Goal: Register for event/course

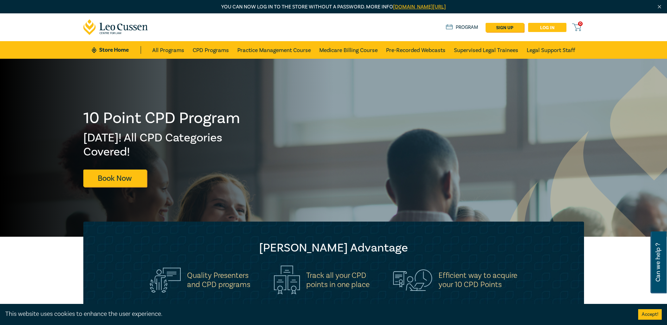
click at [545, 28] on link "Log in" at bounding box center [547, 27] width 38 height 9
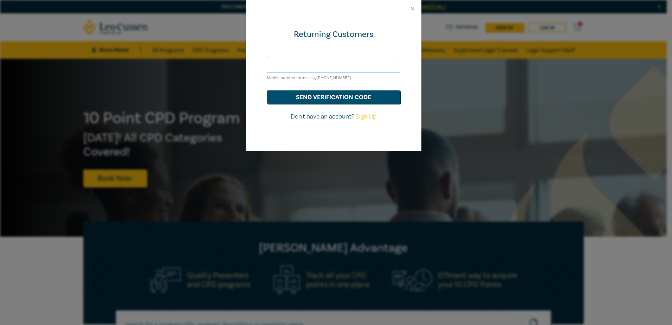
click at [311, 65] on input "text" at bounding box center [334, 64] width 134 height 17
drag, startPoint x: 480, startPoint y: 65, endPoint x: 476, endPoint y: 64, distance: 4.2
click at [480, 65] on div "Returning Customers Mobile number format e.g +61 000000000 send verification co…" at bounding box center [336, 162] width 672 height 325
click at [329, 63] on input "text" at bounding box center [334, 64] width 134 height 17
type input "[EMAIL_ADDRESS][DOMAIN_NAME]"
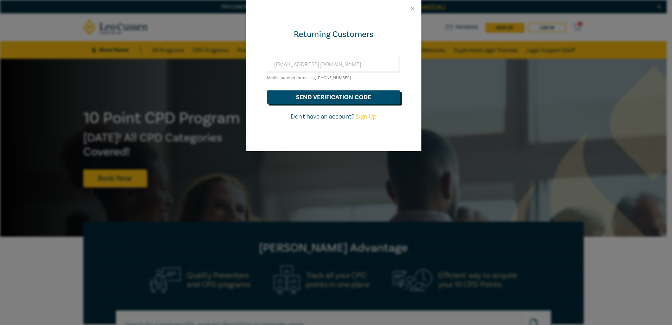
click at [327, 101] on button "send verification code" at bounding box center [334, 96] width 134 height 13
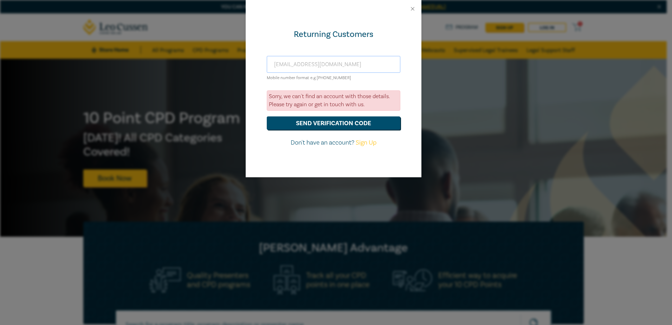
drag, startPoint x: 369, startPoint y: 63, endPoint x: 248, endPoint y: 62, distance: 120.2
click at [248, 62] on div "Returning Customers bbutterworth@gclegal.com.au Mobile number format e.g +61 00…" at bounding box center [334, 98] width 176 height 160
click at [497, 98] on div "Returning Customers bbutterworth@gclegal.com.au Mobile number format e.g +61 00…" at bounding box center [336, 162] width 672 height 325
click at [412, 12] on button "Close" at bounding box center [412, 9] width 6 height 6
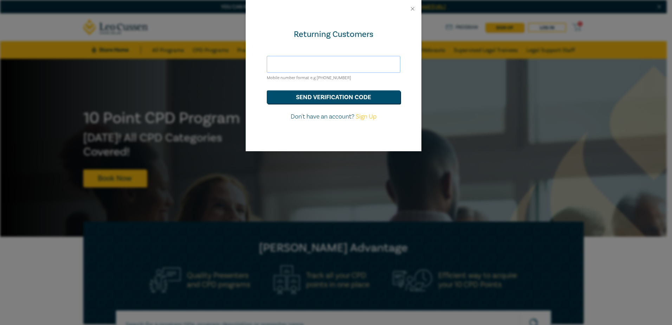
click at [347, 70] on input "text" at bounding box center [334, 64] width 134 height 17
click at [338, 64] on input "text" at bounding box center [334, 64] width 134 height 17
type input "[EMAIL_ADDRESS][DOMAIN_NAME]"
click at [333, 97] on button "send verification code" at bounding box center [334, 96] width 134 height 13
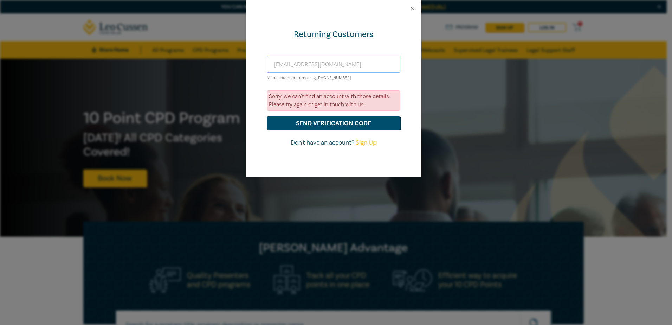
drag, startPoint x: 353, startPoint y: 65, endPoint x: 261, endPoint y: 64, distance: 91.7
click at [261, 64] on div "Returning Customers [EMAIL_ADDRESS][DOMAIN_NAME] Mobile number format e.g [PHON…" at bounding box center [334, 98] width 176 height 160
type input "[EMAIL_ADDRESS][DOMAIN_NAME]"
click at [267, 116] on button "send verification code" at bounding box center [334, 122] width 134 height 13
click at [412, 11] on button "Close" at bounding box center [412, 9] width 6 height 6
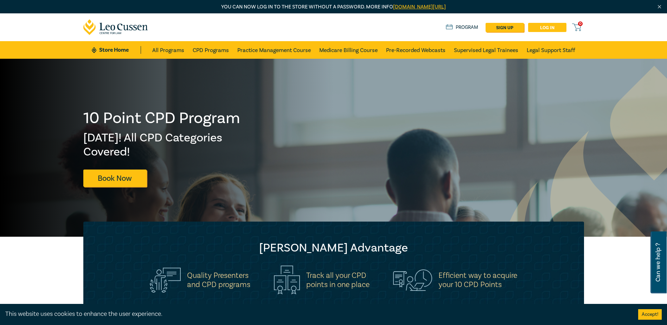
click at [538, 25] on link "Log in" at bounding box center [547, 27] width 38 height 9
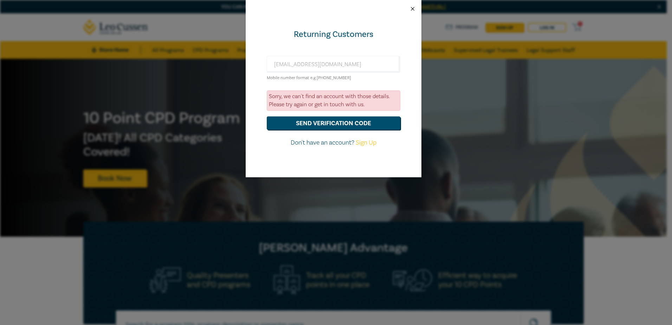
click at [411, 9] on button "Close" at bounding box center [412, 9] width 6 height 6
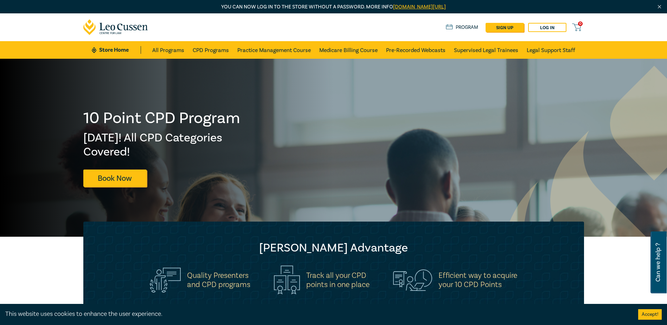
click at [454, 28] on link "Program" at bounding box center [462, 28] width 33 height 8
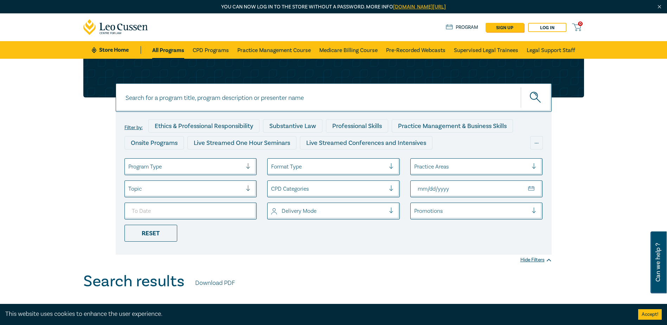
click at [456, 188] on input "From Date" at bounding box center [476, 188] width 132 height 17
click at [421, 186] on input "From Date" at bounding box center [476, 188] width 132 height 17
click at [532, 188] on input "From Date" at bounding box center [476, 188] width 132 height 17
type input "[DATE]"
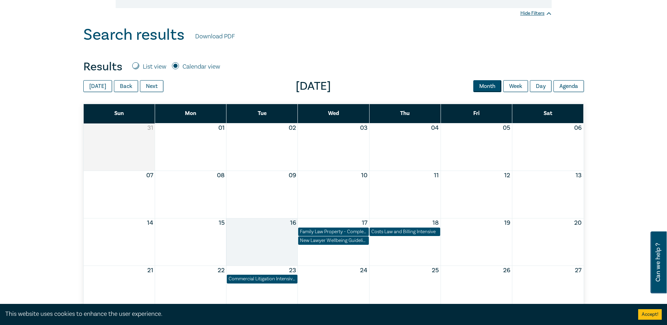
scroll to position [246, 0]
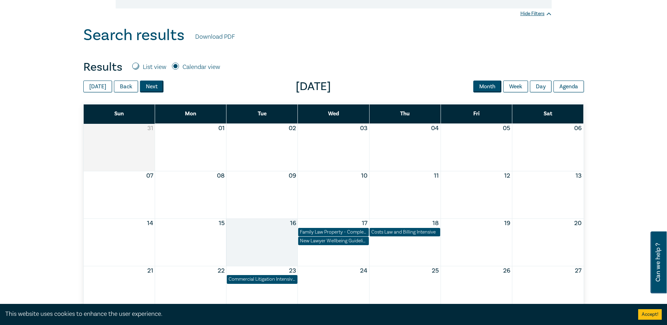
click at [155, 86] on button "Next" at bounding box center [152, 86] width 24 height 12
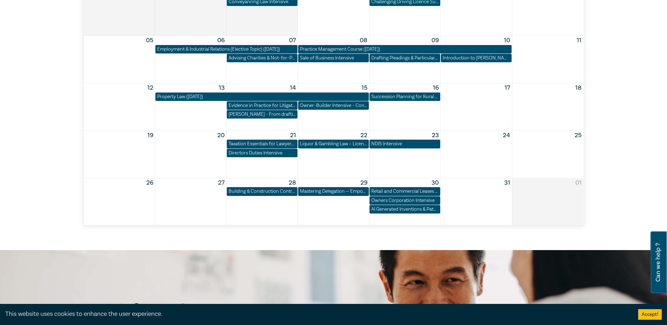
scroll to position [422, 0]
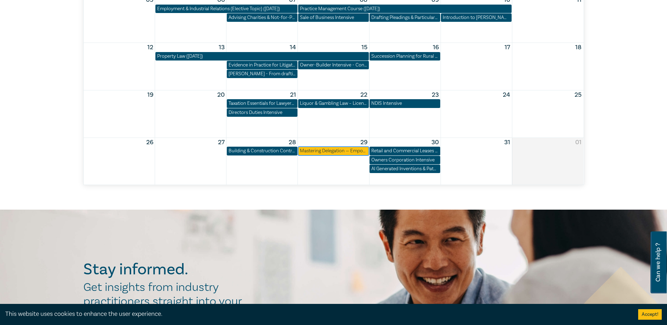
click at [346, 154] on div "Mastering Delegation — Empowering Junior Lawyers for Success" at bounding box center [333, 150] width 67 height 7
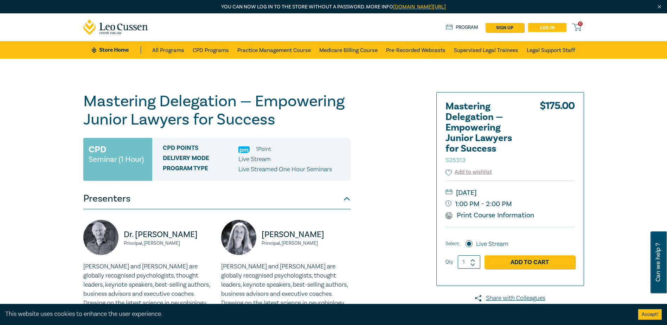
click at [553, 26] on link "Log in" at bounding box center [547, 27] width 38 height 9
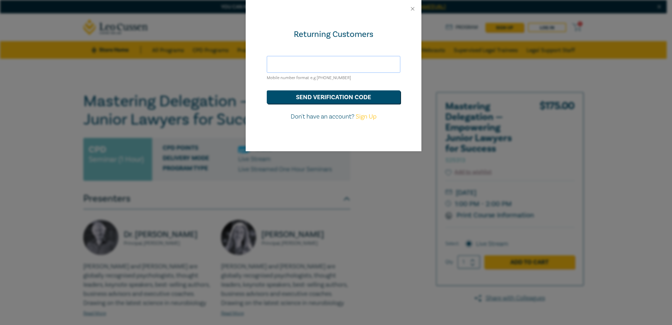
click at [318, 69] on input "text" at bounding box center [334, 64] width 134 height 17
type input "[EMAIL_ADDRESS][DOMAIN_NAME]"
click at [319, 96] on button "send verification code" at bounding box center [334, 96] width 134 height 13
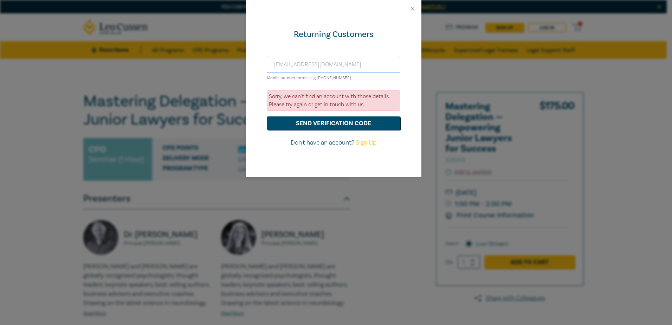
click at [391, 61] on input "[EMAIL_ADDRESS][DOMAIN_NAME]" at bounding box center [334, 64] width 134 height 17
click at [386, 48] on div "Returning Customers [EMAIL_ADDRESS][DOMAIN_NAME] Mobile number format e.g [PHON…" at bounding box center [334, 98] width 176 height 160
drag, startPoint x: 371, startPoint y: 68, endPoint x: 190, endPoint y: 60, distance: 181.2
click at [190, 60] on div "Returning Customers [EMAIL_ADDRESS][DOMAIN_NAME] Mobile number format e.g [PHON…" at bounding box center [336, 162] width 672 height 325
click at [347, 35] on div "Returning Customers" at bounding box center [334, 34] width 134 height 11
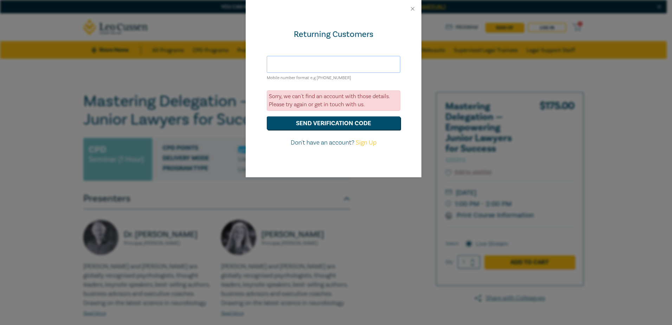
click at [375, 66] on input "text" at bounding box center [334, 64] width 134 height 17
click at [337, 64] on input "text" at bounding box center [334, 64] width 134 height 17
click at [267, 116] on button "send verification code" at bounding box center [334, 122] width 134 height 13
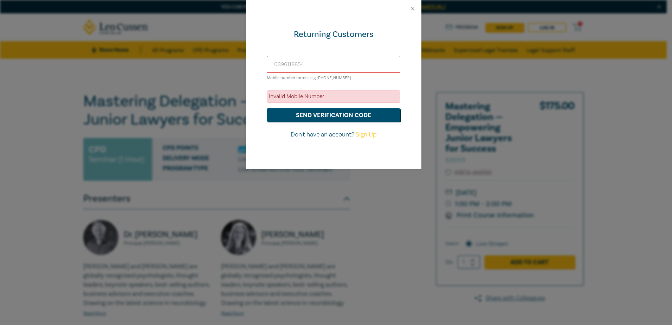
click at [272, 63] on input "0396118854" at bounding box center [334, 64] width 134 height 17
click at [277, 64] on input "0396118854" at bounding box center [334, 64] width 134 height 17
type input "+61 396118854"
click at [267, 108] on button "send verification code" at bounding box center [334, 114] width 134 height 13
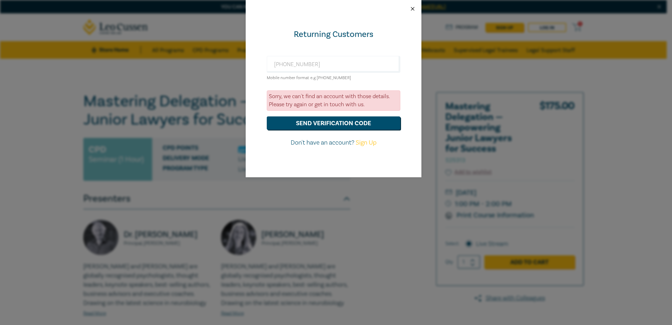
click at [413, 10] on button "Close" at bounding box center [412, 9] width 6 height 6
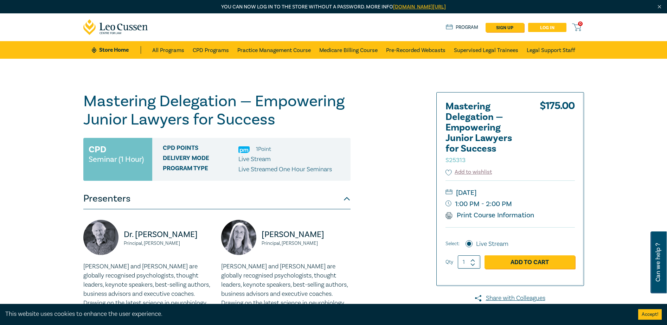
click at [551, 25] on link "Log in" at bounding box center [547, 27] width 38 height 9
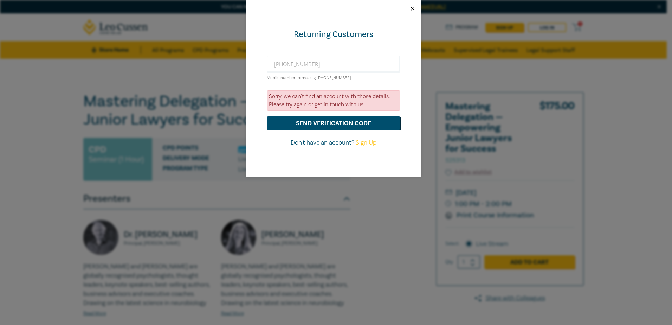
click at [412, 8] on button "Close" at bounding box center [412, 9] width 6 height 6
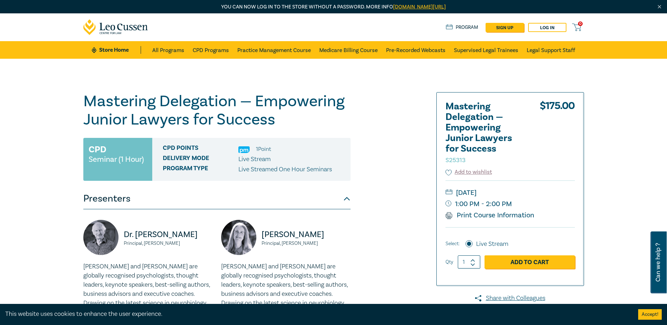
click at [100, 49] on link "Store Home" at bounding box center [116, 50] width 49 height 8
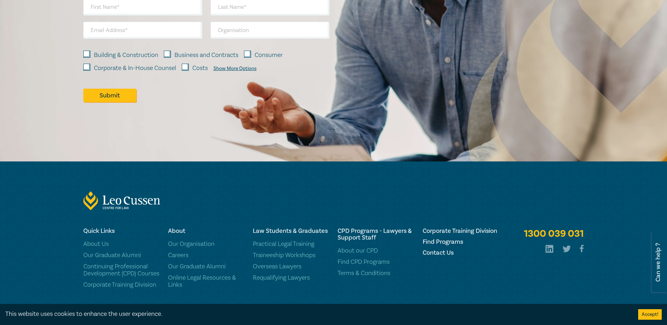
scroll to position [1063, 0]
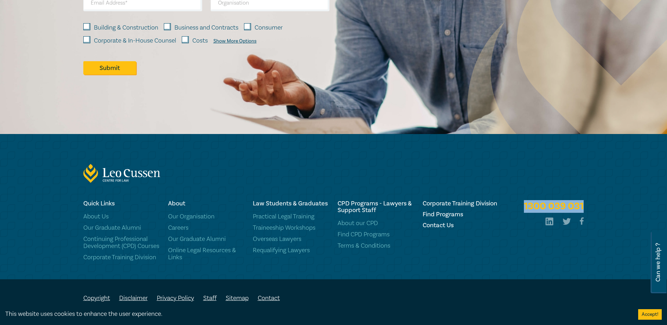
drag, startPoint x: 586, startPoint y: 196, endPoint x: 519, endPoint y: 197, distance: 66.8
click at [519, 200] on div "1300 039 031" at bounding box center [545, 230] width 85 height 61
drag, startPoint x: 519, startPoint y: 197, endPoint x: 545, endPoint y: 197, distance: 25.7
copy link "1300 039 031"
